Goal: Use online tool/utility: Utilize a website feature to perform a specific function

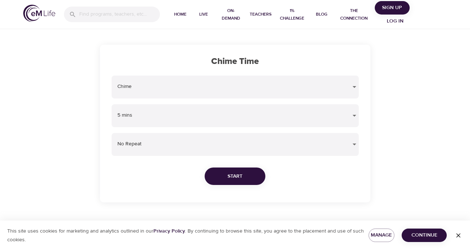
click at [185, 88] on body "Home Live On-Demand Teachers 1% Challenge Blog The Connection Sign Up Log in Ch…" at bounding box center [235, 125] width 470 height 250
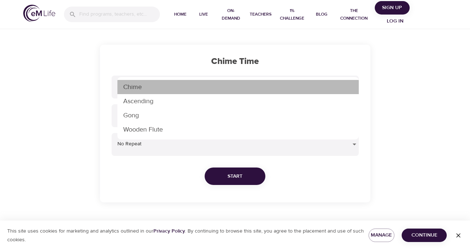
click at [187, 85] on li "Chime" at bounding box center [237, 87] width 241 height 14
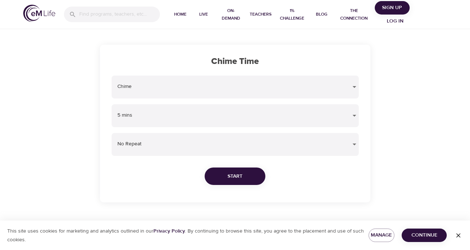
click at [173, 113] on body "Home Live On-Demand Teachers 1% Challenge Blog The Connection Sign Up Log in Ch…" at bounding box center [235, 125] width 470 height 250
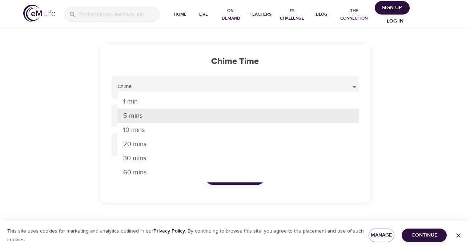
click at [157, 157] on li "30 mins" at bounding box center [237, 158] width 241 height 14
type input "30"
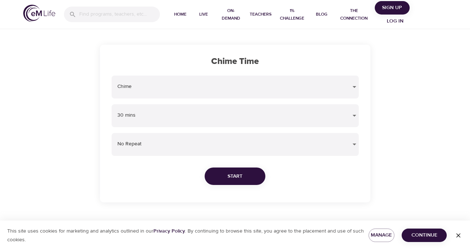
click at [158, 145] on body "Home Live On-Demand Teachers 1% Challenge Blog The Connection Sign Up Log in Ch…" at bounding box center [235, 125] width 470 height 250
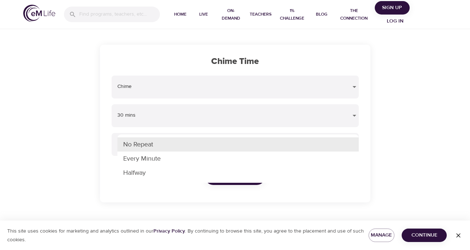
click at [153, 145] on li "No Repeat" at bounding box center [237, 144] width 241 height 14
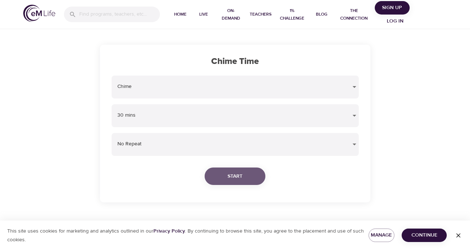
click at [236, 179] on span "Start" at bounding box center [235, 176] width 15 height 9
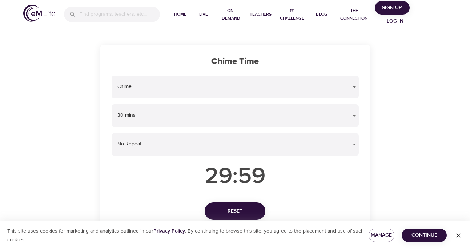
click at [423, 233] on span "Continue" at bounding box center [424, 235] width 33 height 9
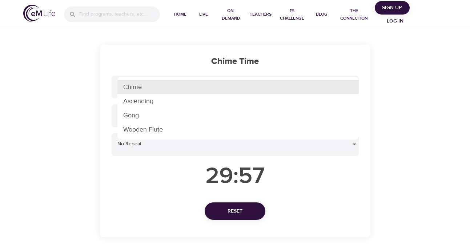
click at [270, 86] on body "Home Live On-Demand Teachers 1% Challenge Blog The Connection Sign Up Log in Ch…" at bounding box center [235, 125] width 470 height 250
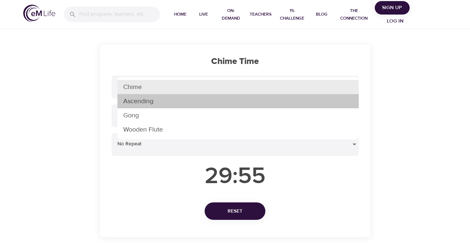
click at [261, 102] on li "Ascending" at bounding box center [237, 101] width 241 height 14
type input "ascending"
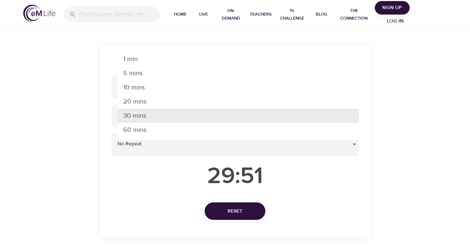
click at [231, 115] on body "Home Live On-Demand Teachers 1% Challenge Blog The Connection Sign Up Log in Ch…" at bounding box center [235, 125] width 470 height 250
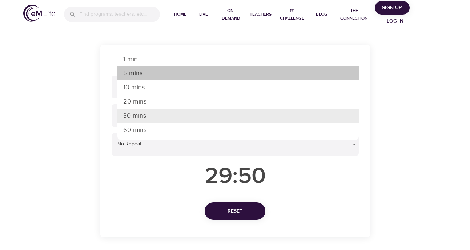
click at [218, 74] on li "5 mins" at bounding box center [237, 73] width 241 height 14
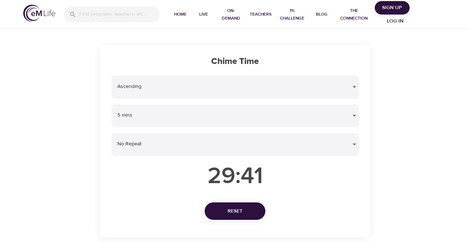
click at [188, 115] on body "Home Live On-Demand Teachers 1% Challenge Blog The Connection Sign Up Log in Ch…" at bounding box center [235, 125] width 470 height 250
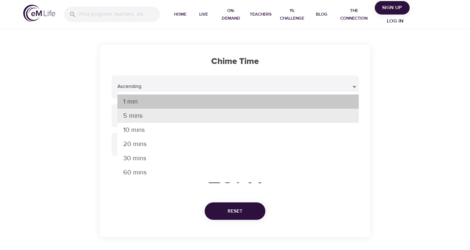
click at [187, 96] on li "1 min" at bounding box center [237, 102] width 241 height 14
type input "1"
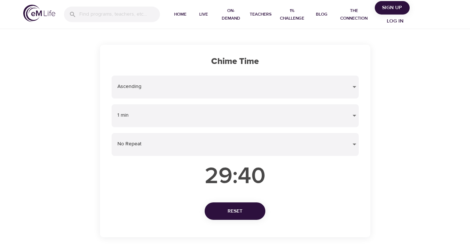
click at [227, 204] on button "Reset" at bounding box center [235, 212] width 61 height 18
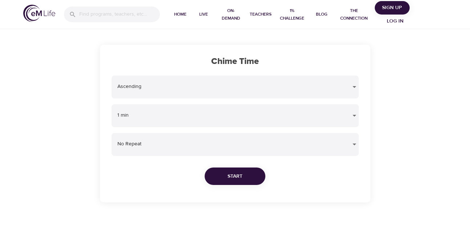
click at [214, 81] on div "Ascending ascending" at bounding box center [235, 87] width 247 height 23
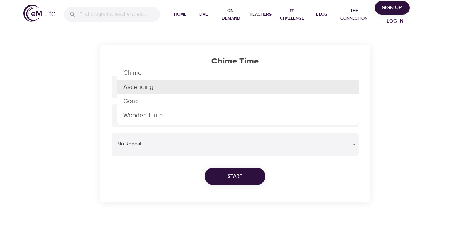
click at [211, 88] on body "Home Live On-Demand Teachers 1% Challenge Blog The Connection Sign Up Log in Ch…" at bounding box center [235, 125] width 470 height 250
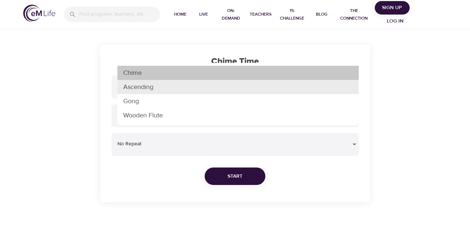
click at [198, 78] on li "Chime" at bounding box center [237, 73] width 241 height 14
type input "chime"
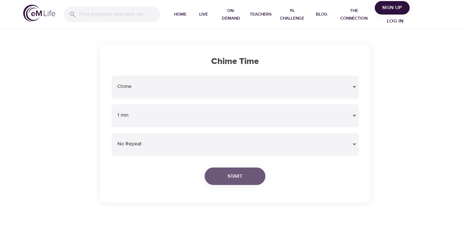
click at [236, 180] on span "Start" at bounding box center [235, 176] width 15 height 9
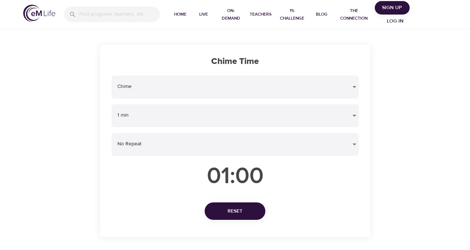
click at [167, 146] on body "Home Live On-Demand Teachers 1% Challenge Blog The Connection Sign Up Log in Ch…" at bounding box center [235, 125] width 470 height 250
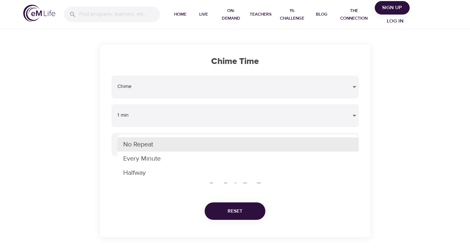
click at [145, 160] on li "Every Minute" at bounding box center [237, 159] width 241 height 14
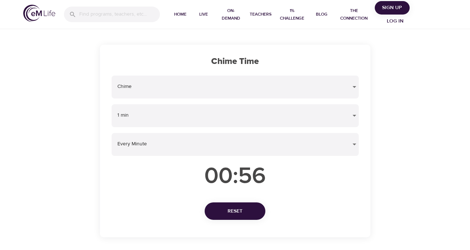
click at [139, 146] on body "Home Live On-Demand Teachers 1% Challenge Blog The Connection Sign Up Log in Ch…" at bounding box center [235, 125] width 470 height 250
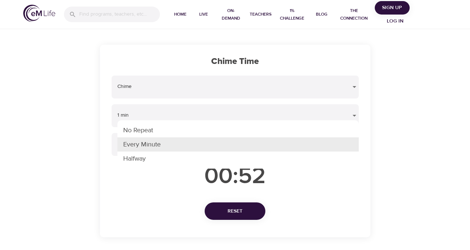
click at [133, 177] on div at bounding box center [235, 125] width 470 height 250
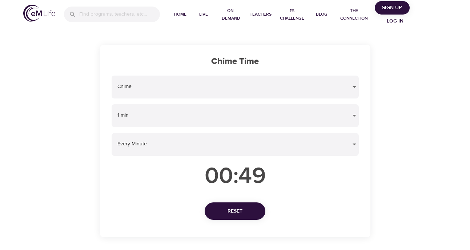
click at [148, 140] on body "Home Live On-Demand Teachers 1% Challenge Blog The Connection Sign Up Log in Ch…" at bounding box center [235, 125] width 470 height 250
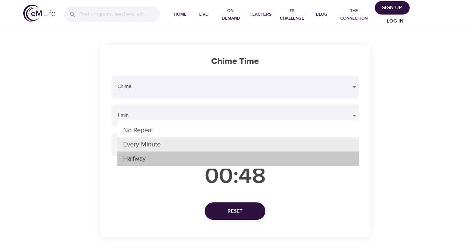
click at [141, 159] on li "Halfway" at bounding box center [237, 159] width 241 height 14
type input "half"
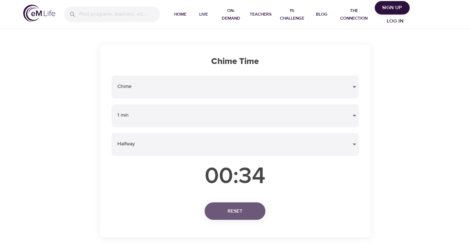
click at [253, 206] on button "Reset" at bounding box center [235, 212] width 61 height 18
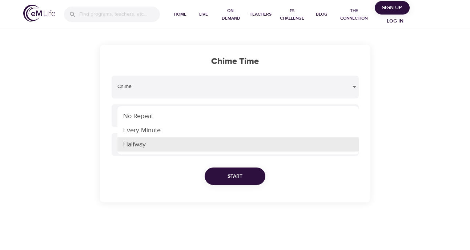
click at [180, 140] on body "Home Live On-Demand Teachers 1% Challenge Blog The Connection Sign Up Log in Ch…" at bounding box center [235, 125] width 470 height 250
click at [167, 165] on div at bounding box center [235, 125] width 470 height 250
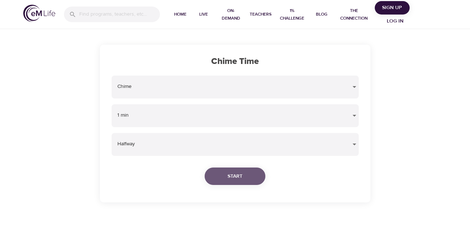
click at [235, 173] on span "Start" at bounding box center [235, 176] width 15 height 9
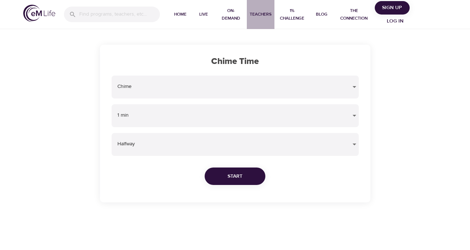
click at [256, 11] on span "Teachers" at bounding box center [261, 15] width 22 height 8
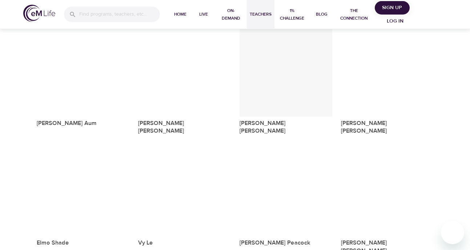
scroll to position [84, 0]
